Goal: Task Accomplishment & Management: Manage account settings

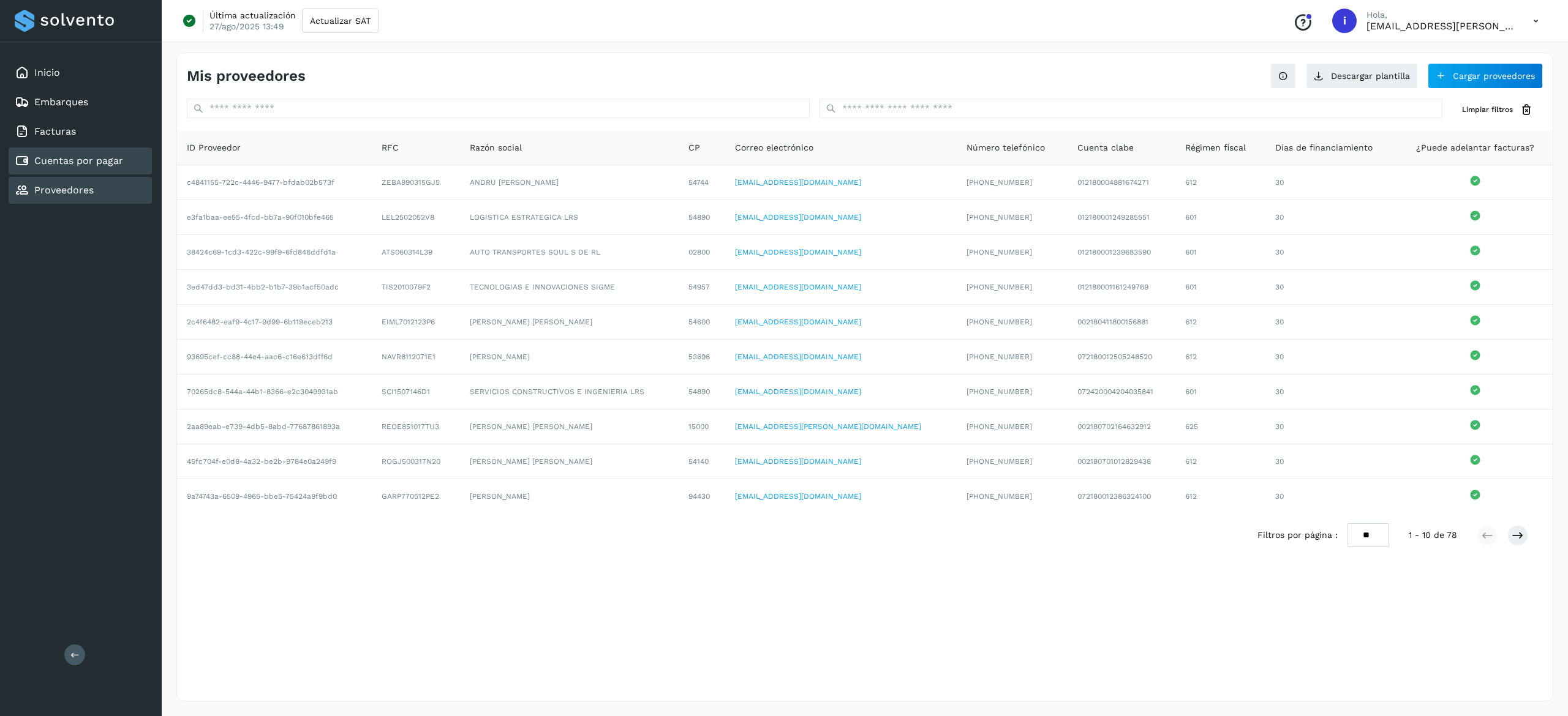
click at [74, 158] on link "Cuentas por pagar" at bounding box center [78, 161] width 88 height 12
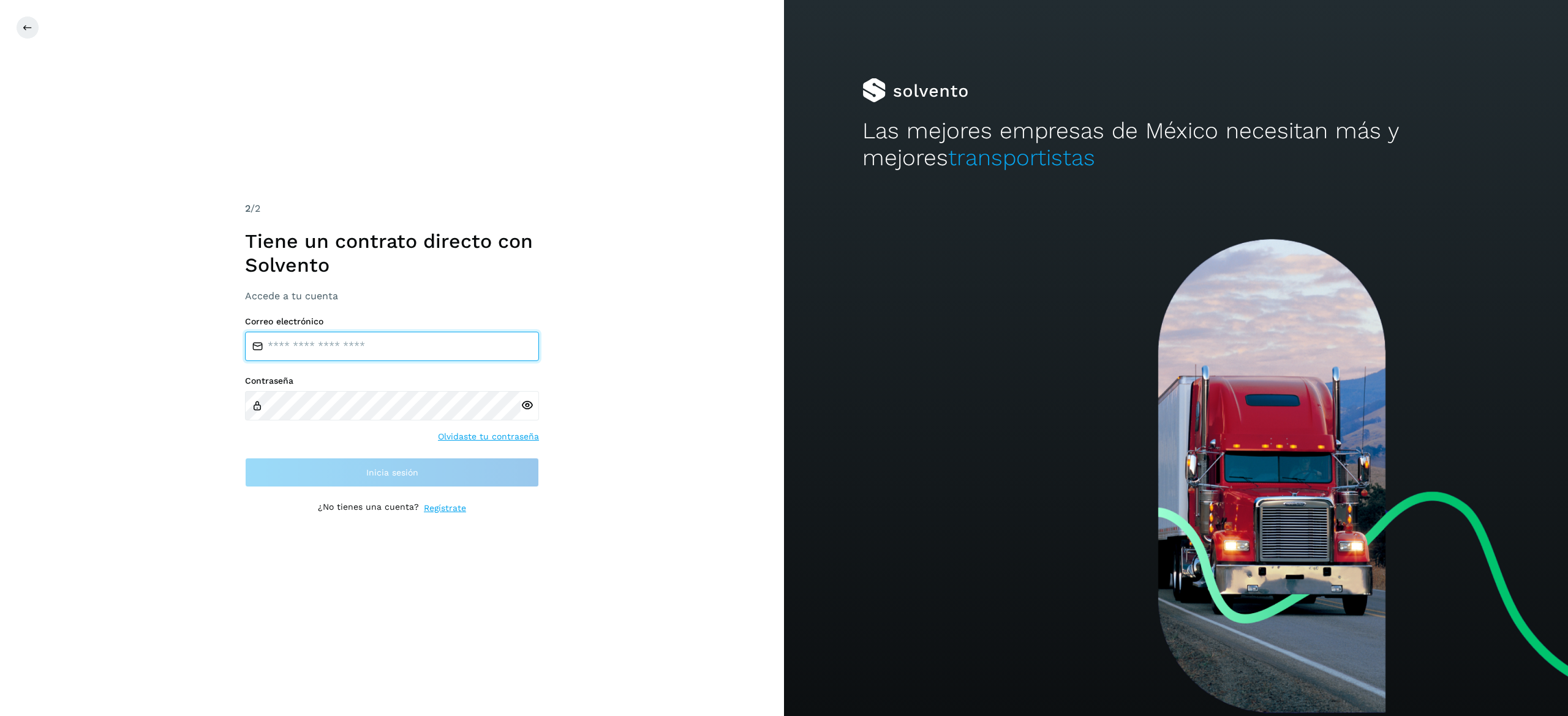
type input "**********"
